Goal: Find specific page/section: Find specific page/section

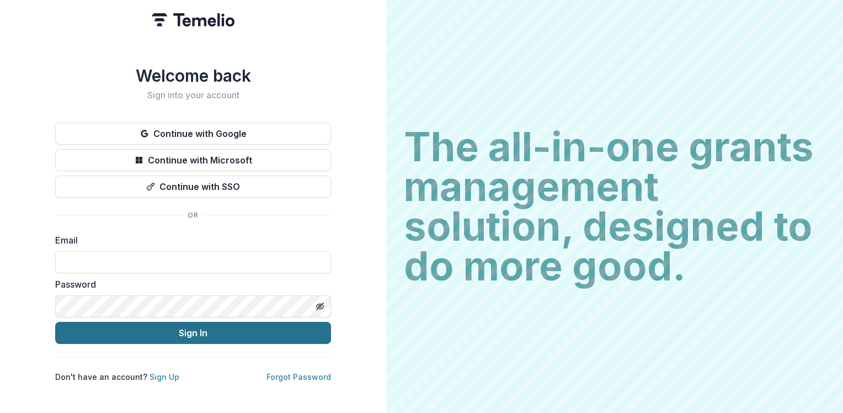
type input "**********"
click at [143, 328] on button "Sign In" at bounding box center [193, 333] width 276 height 22
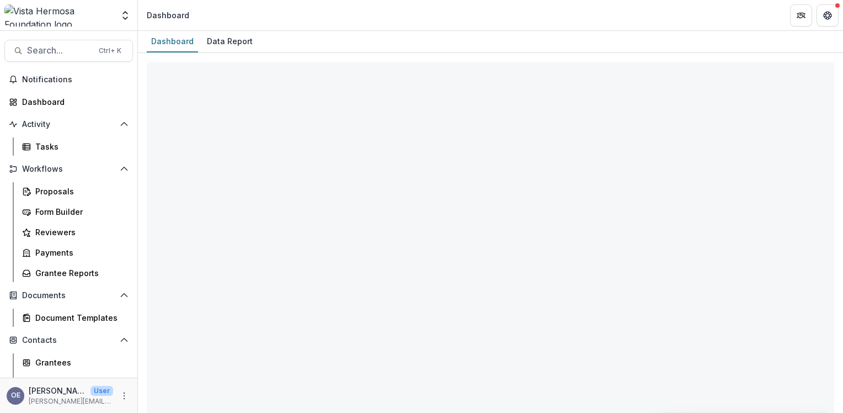
select select "**********"
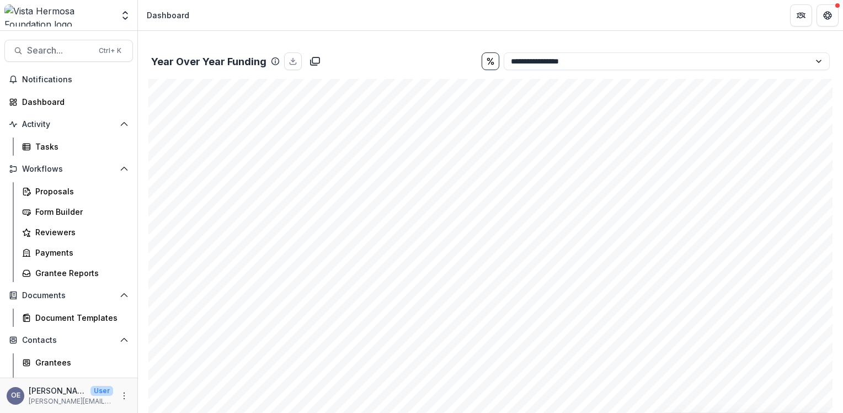
scroll to position [1185, 0]
click at [828, 15] on icon "Get Help" at bounding box center [827, 15] width 9 height 9
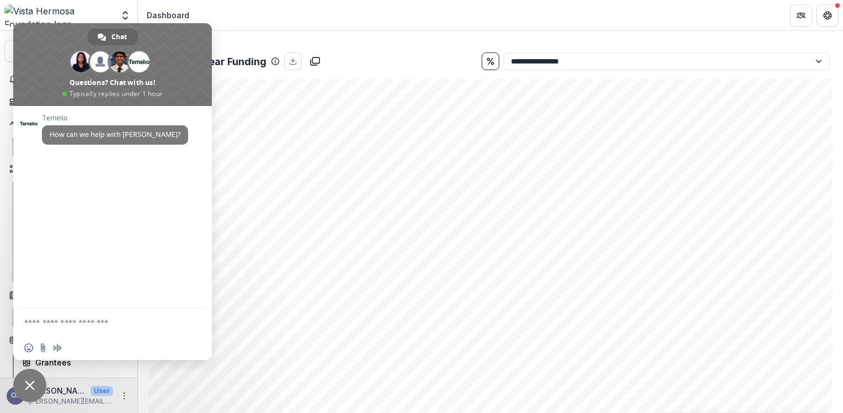
click at [355, 30] on header "Dashboard" at bounding box center [490, 15] width 705 height 30
click at [121, 34] on span "Chat" at bounding box center [118, 37] width 15 height 17
click at [832, 15] on icon "Get Help" at bounding box center [830, 15] width 2 height 3
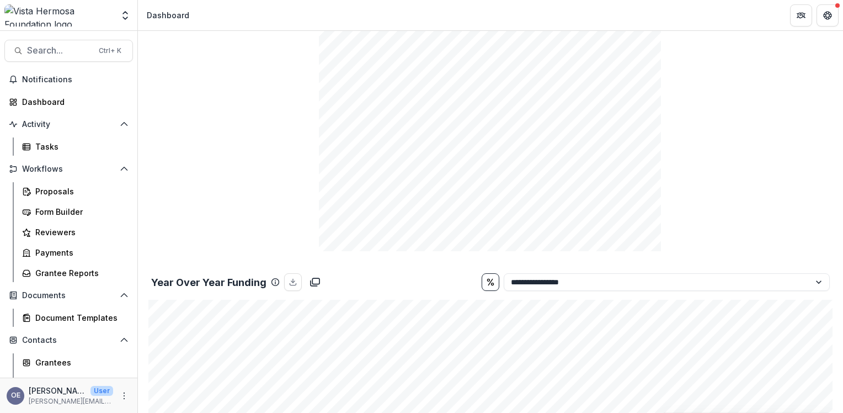
scroll to position [1066, 0]
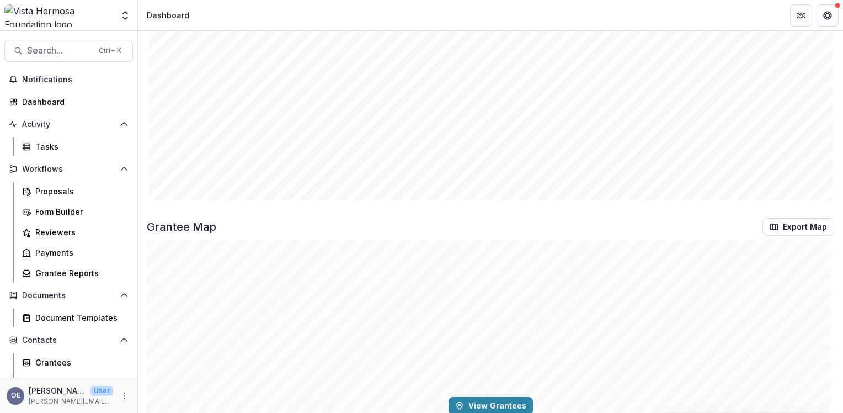
click at [812, 270] on div "View Grantees" at bounding box center [491, 405] width 688 height 331
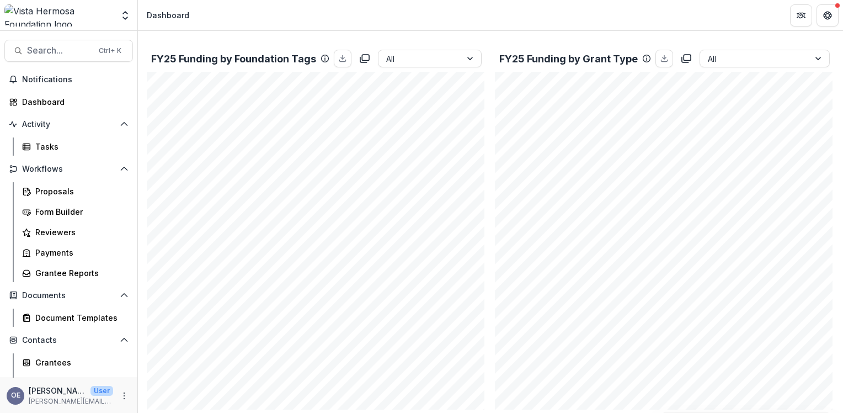
scroll to position [160, 0]
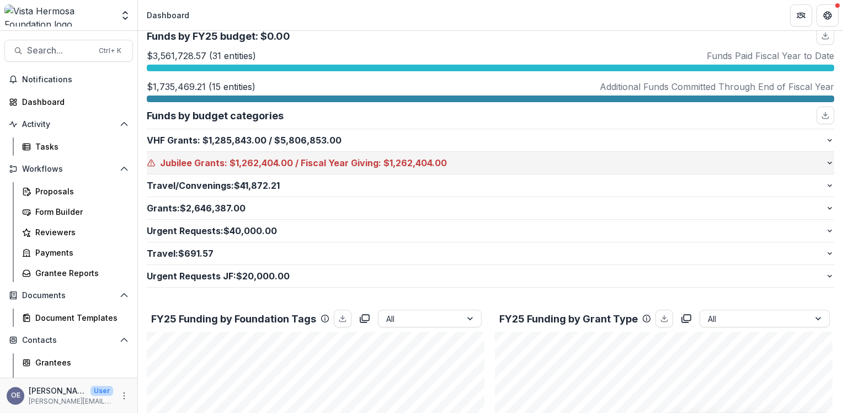
click at [825, 162] on icon "button" at bounding box center [829, 162] width 9 height 9
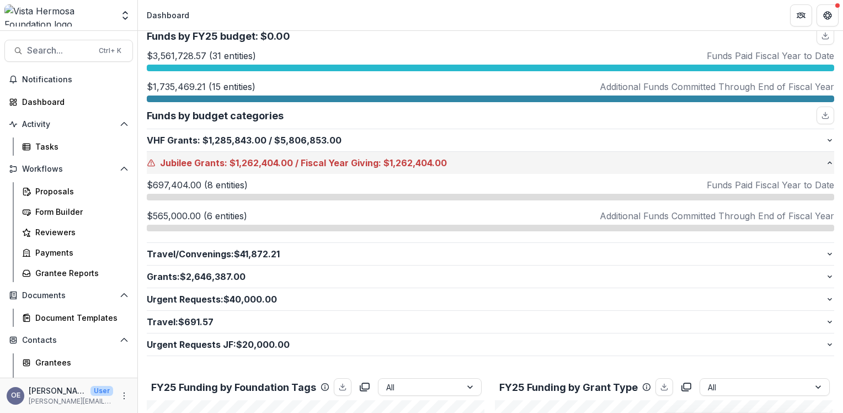
click at [825, 162] on icon "button" at bounding box center [829, 162] width 9 height 9
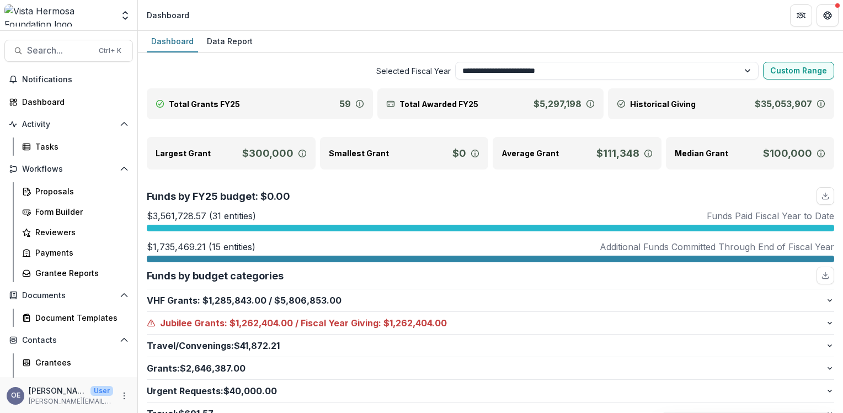
scroll to position [166, 0]
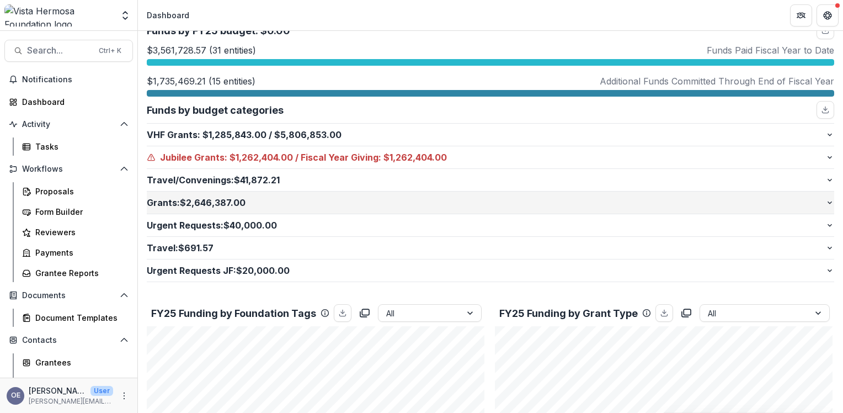
click at [826, 200] on icon "button" at bounding box center [829, 202] width 9 height 9
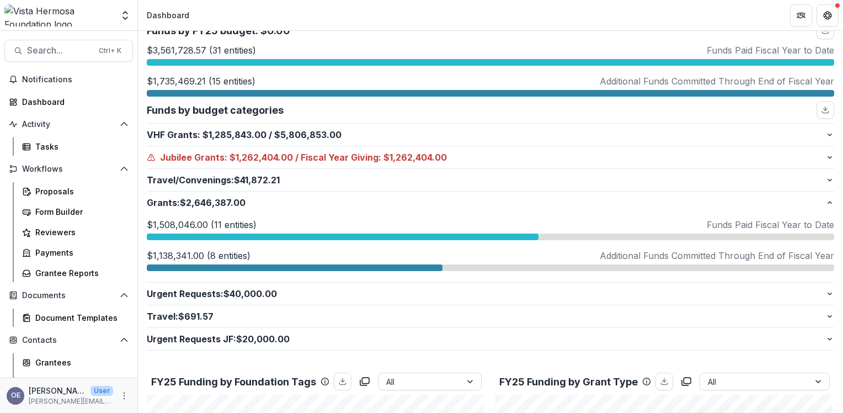
click at [755, 226] on p "Funds Paid Fiscal Year to Date" at bounding box center [770, 224] width 127 height 13
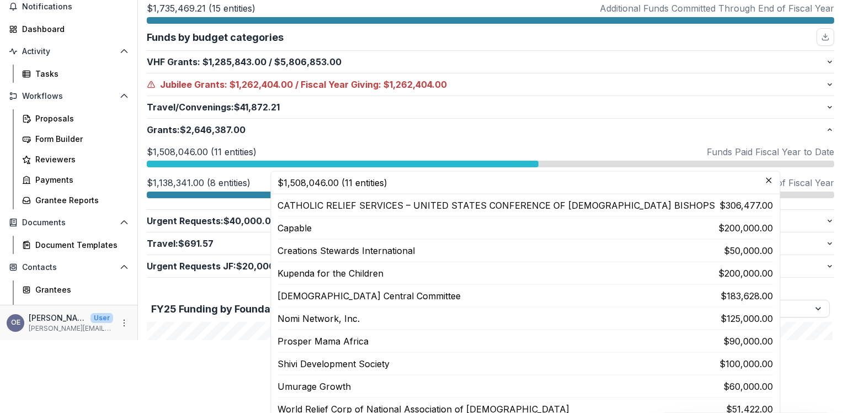
scroll to position [0, 0]
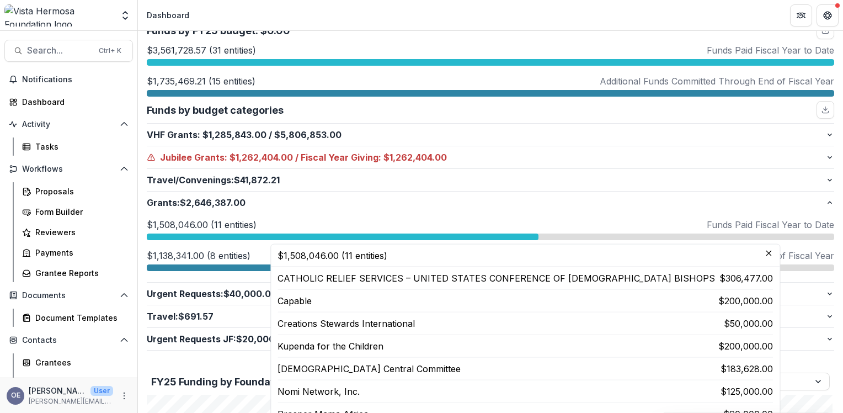
click at [750, 221] on p "Funds Paid Fiscal Year to Date" at bounding box center [770, 224] width 127 height 13
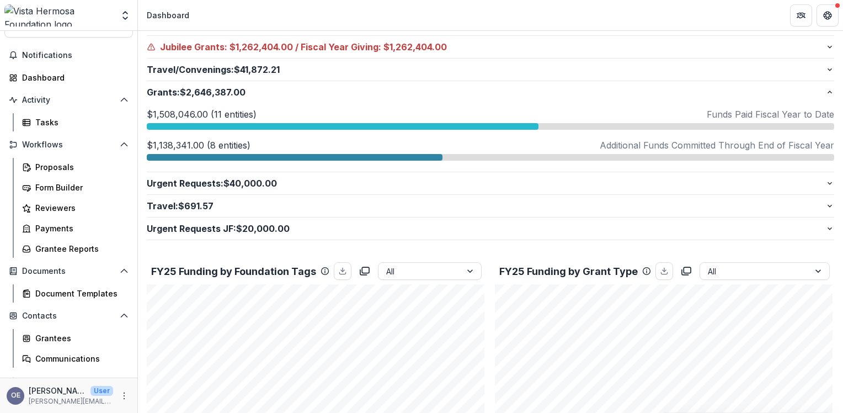
scroll to position [79, 0]
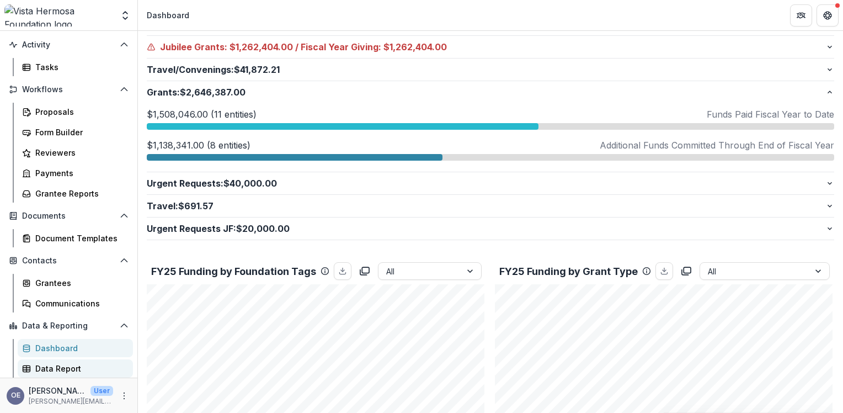
click at [58, 365] on div "Data Report" at bounding box center [79, 369] width 89 height 12
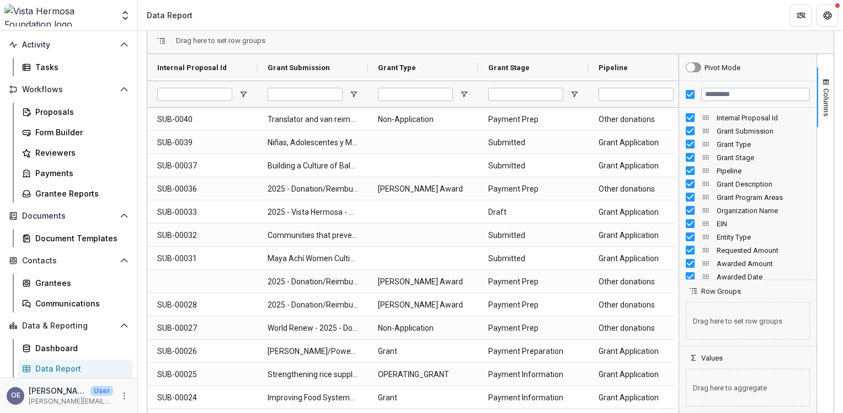
click at [667, 12] on header "Data Report" at bounding box center [490, 15] width 705 height 30
